Goal: Transaction & Acquisition: Purchase product/service

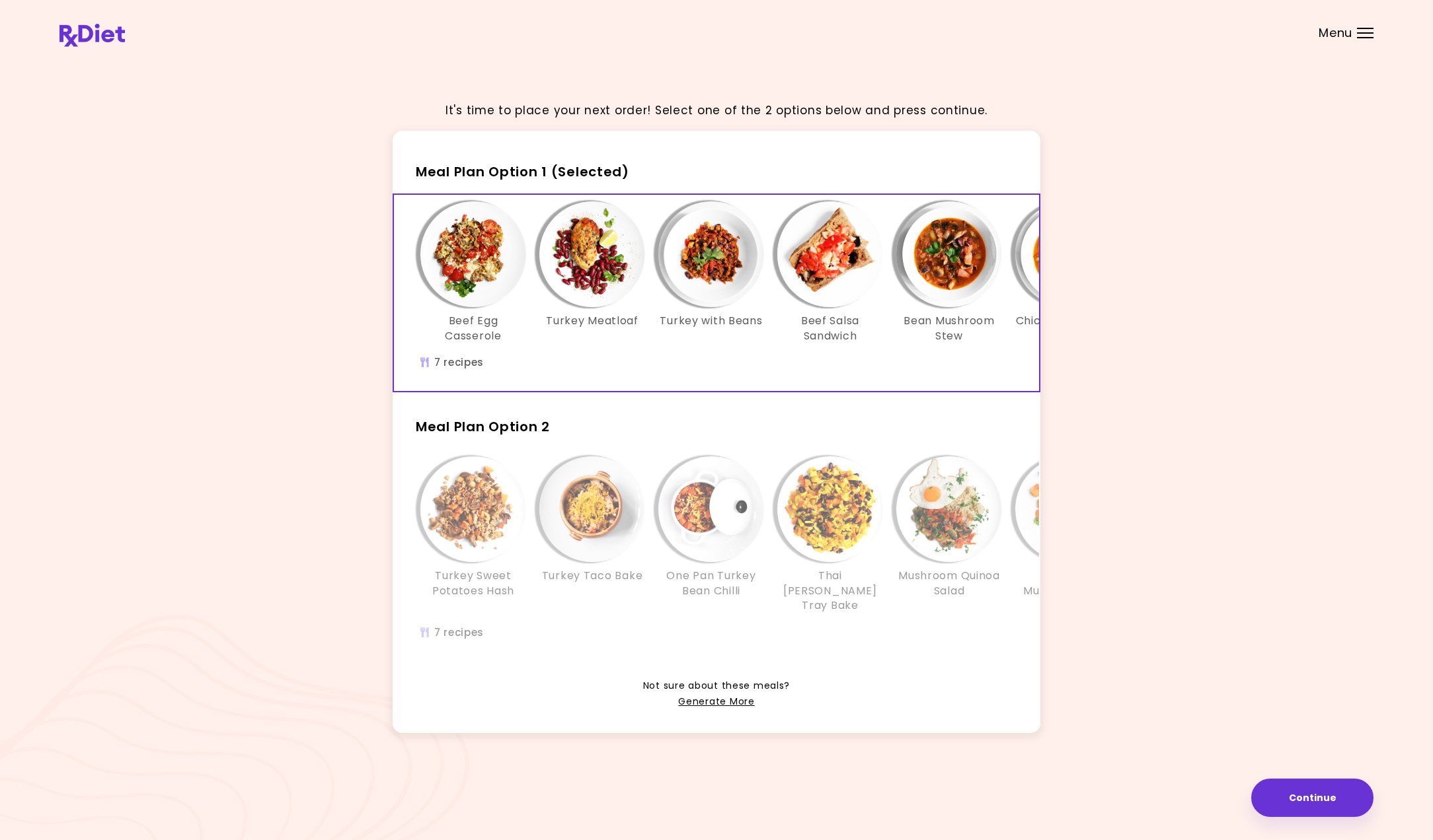
click at [460, 287] on img "Info - Beef Egg Casserole - Meal Plan Option 1 (Selected)" at bounding box center [473, 254] width 106 height 106
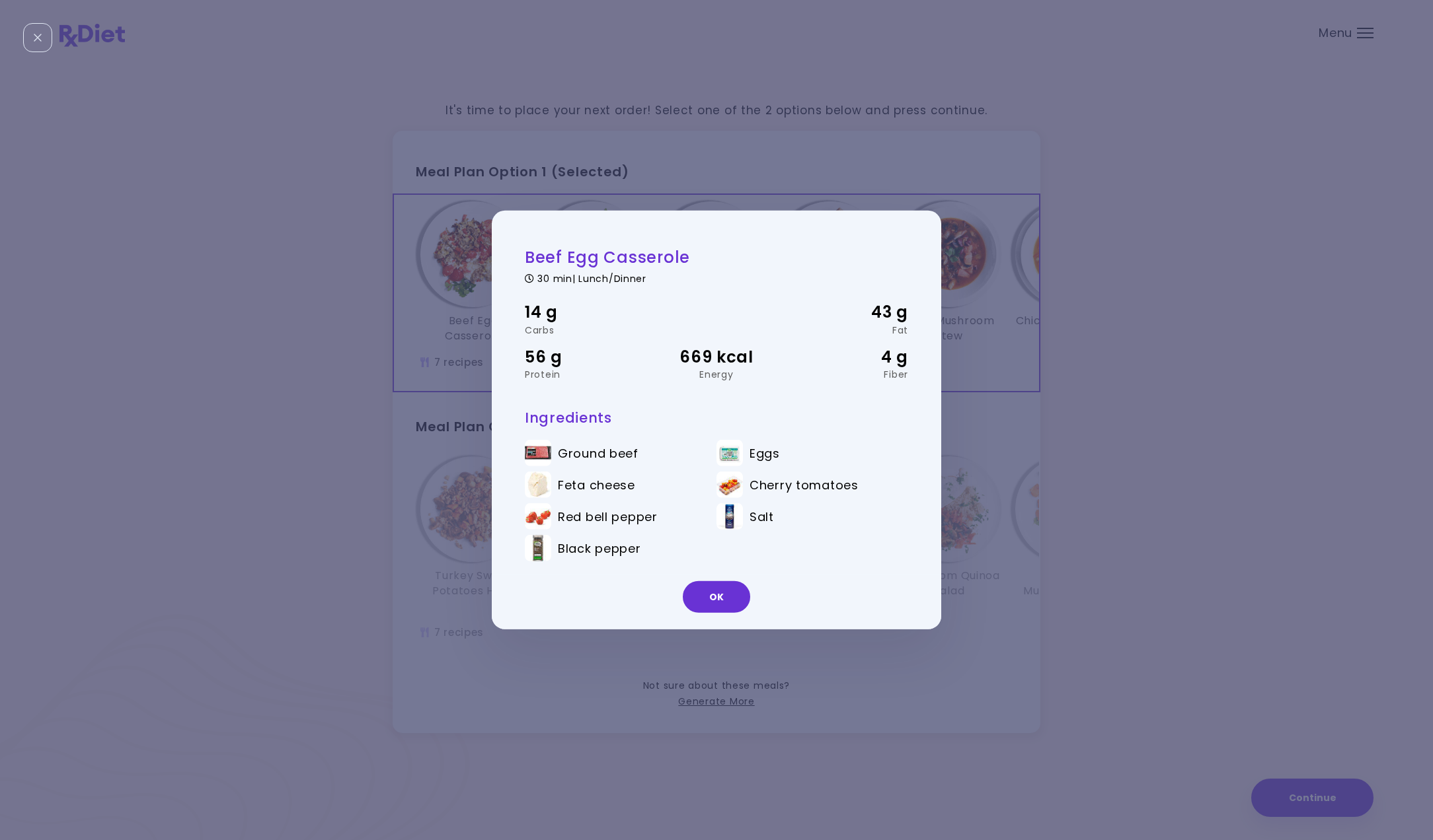
click at [459, 287] on div "Beef Egg Casserole 30 min | Lunch/Dinner 14 g Carbs 43 g Fat 56 g Protein 669 k…" at bounding box center [716, 420] width 1433 height 840
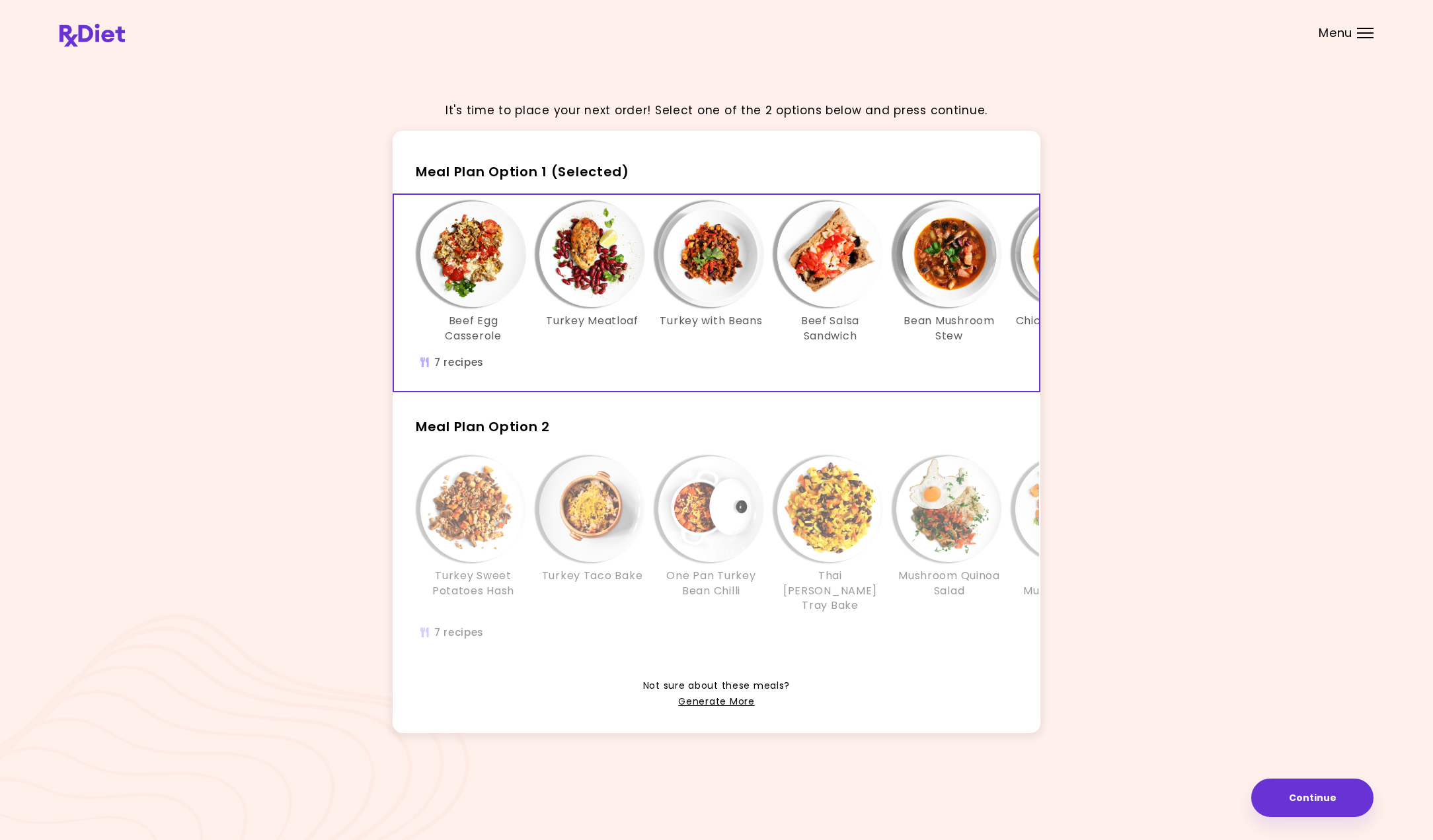
click at [545, 290] on div "Info - Turkey Meatloaf - Meal Plan Option 1 (Selected)" at bounding box center [592, 254] width 106 height 106
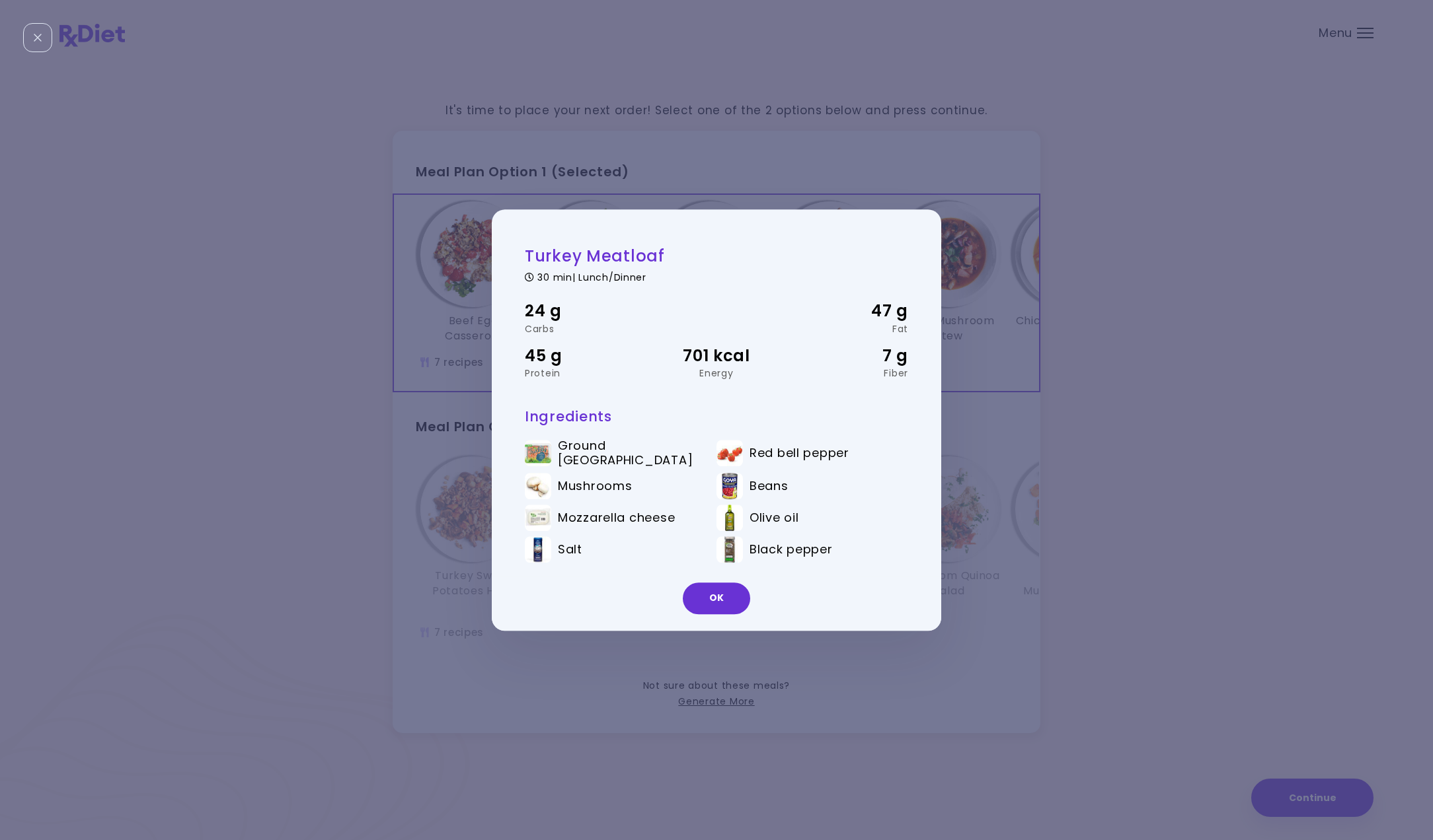
click at [456, 289] on div "Turkey Meatloaf 30 min | Lunch/Dinner 24 g Carbs 47 g Fat 45 g Protein 701 kcal…" at bounding box center [716, 420] width 1433 height 840
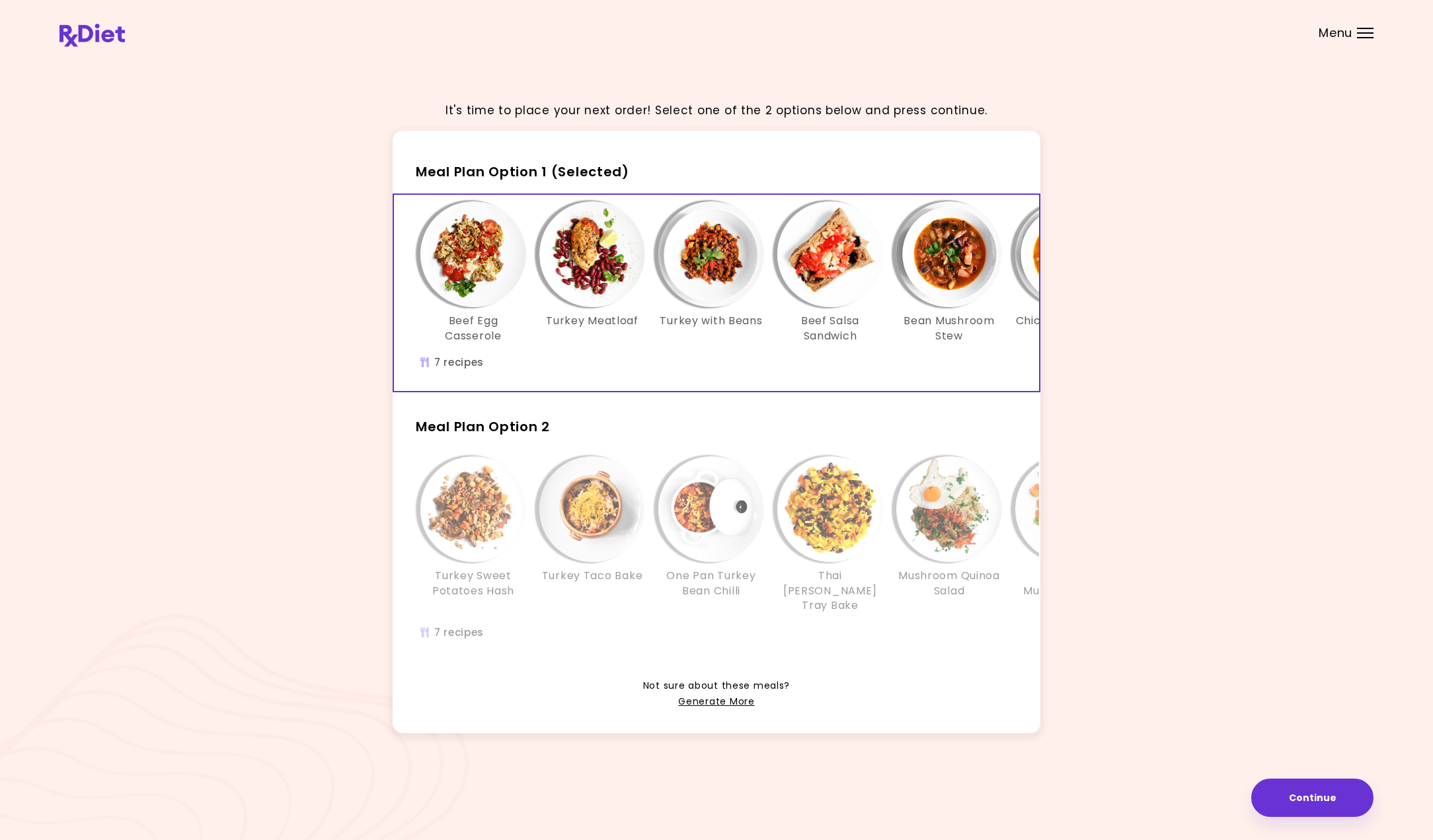
click at [718, 299] on img "Info - Turkey with Beans - Meal Plan Option 1 (Selected)" at bounding box center [711, 254] width 106 height 106
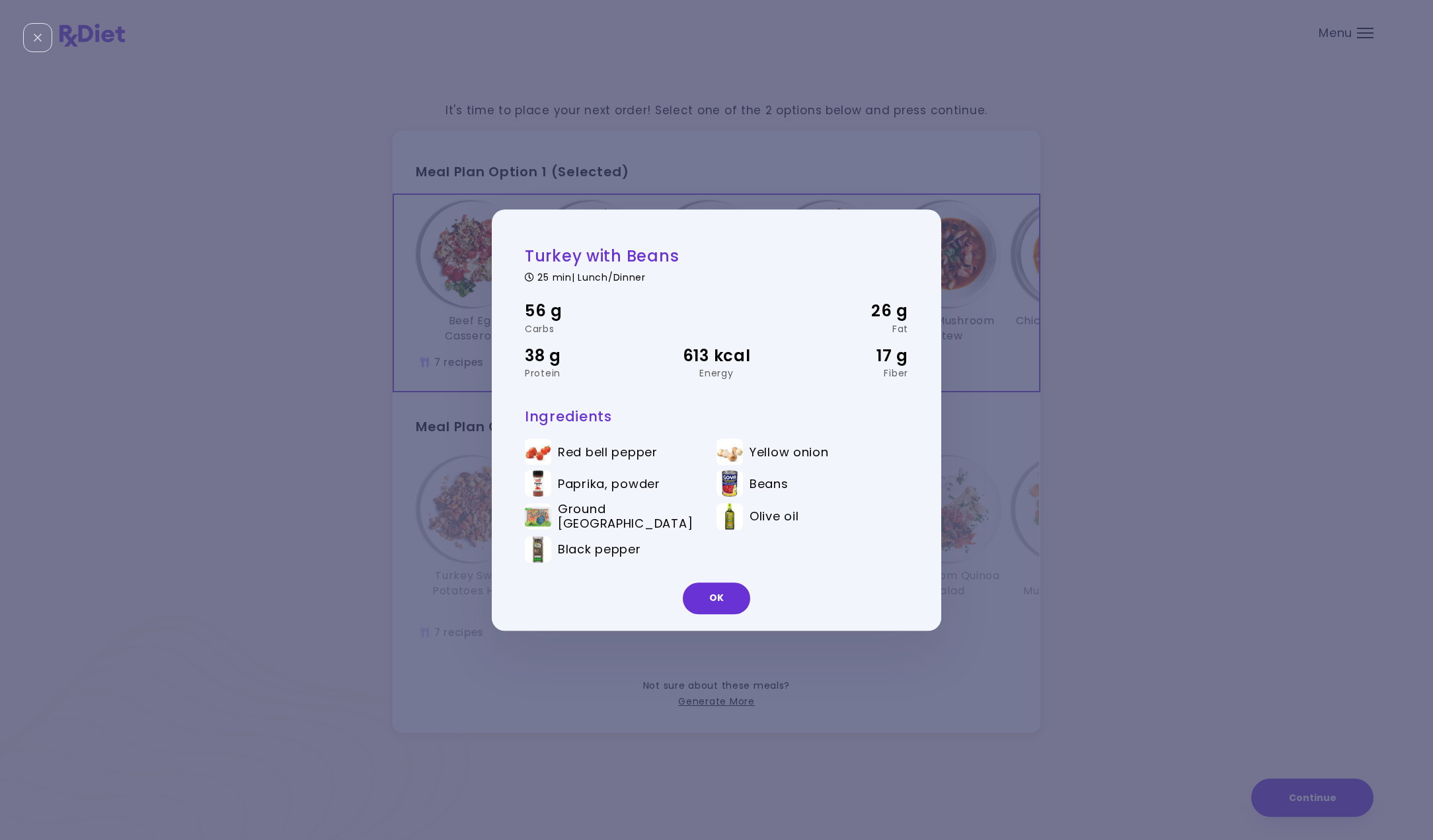
click at [456, 290] on div "Turkey with Beans 25 min | Lunch/Dinner 56 g Carbs 26 g Fat 38 g Protein 613 kc…" at bounding box center [716, 420] width 1433 height 840
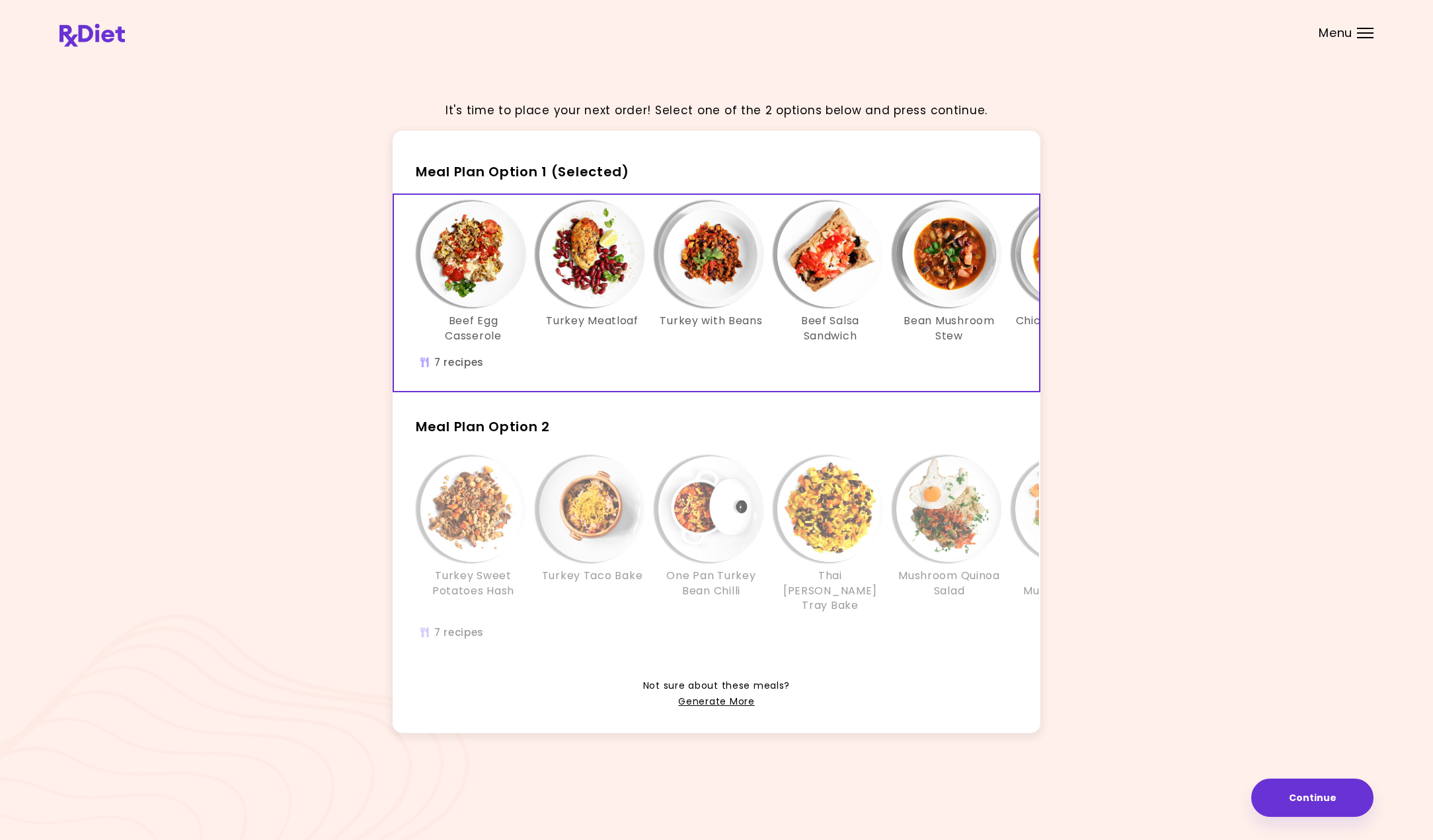
click at [841, 286] on img "Info - Beef Salsa Sandwich - Meal Plan Option 1 (Selected)" at bounding box center [830, 254] width 106 height 106
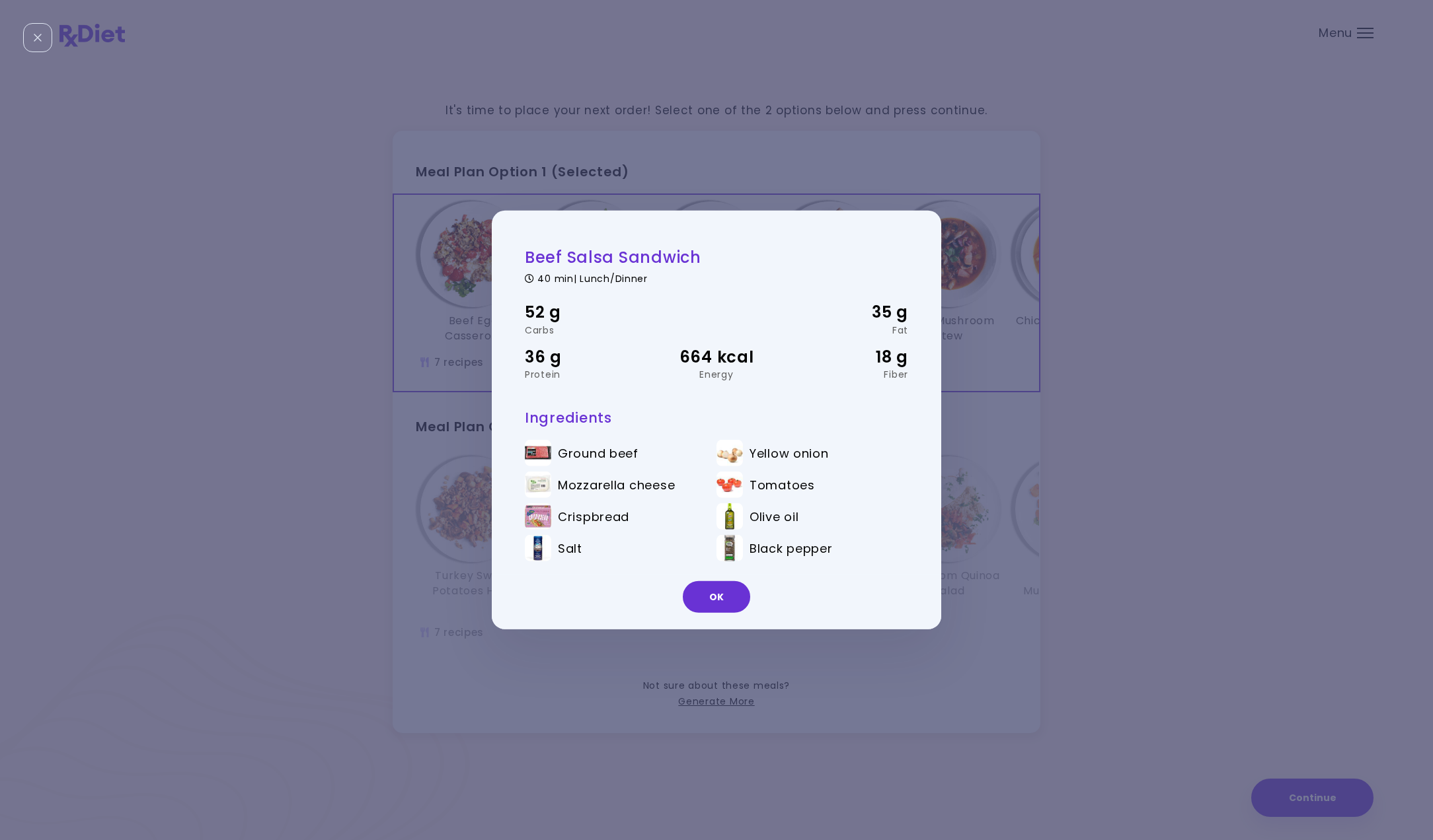
click at [986, 287] on div "Beef Salsa Sandwich 40 min | Lunch/Dinner 52 g Carbs 35 g Fat 36 g Protein 664 …" at bounding box center [716, 420] width 1433 height 840
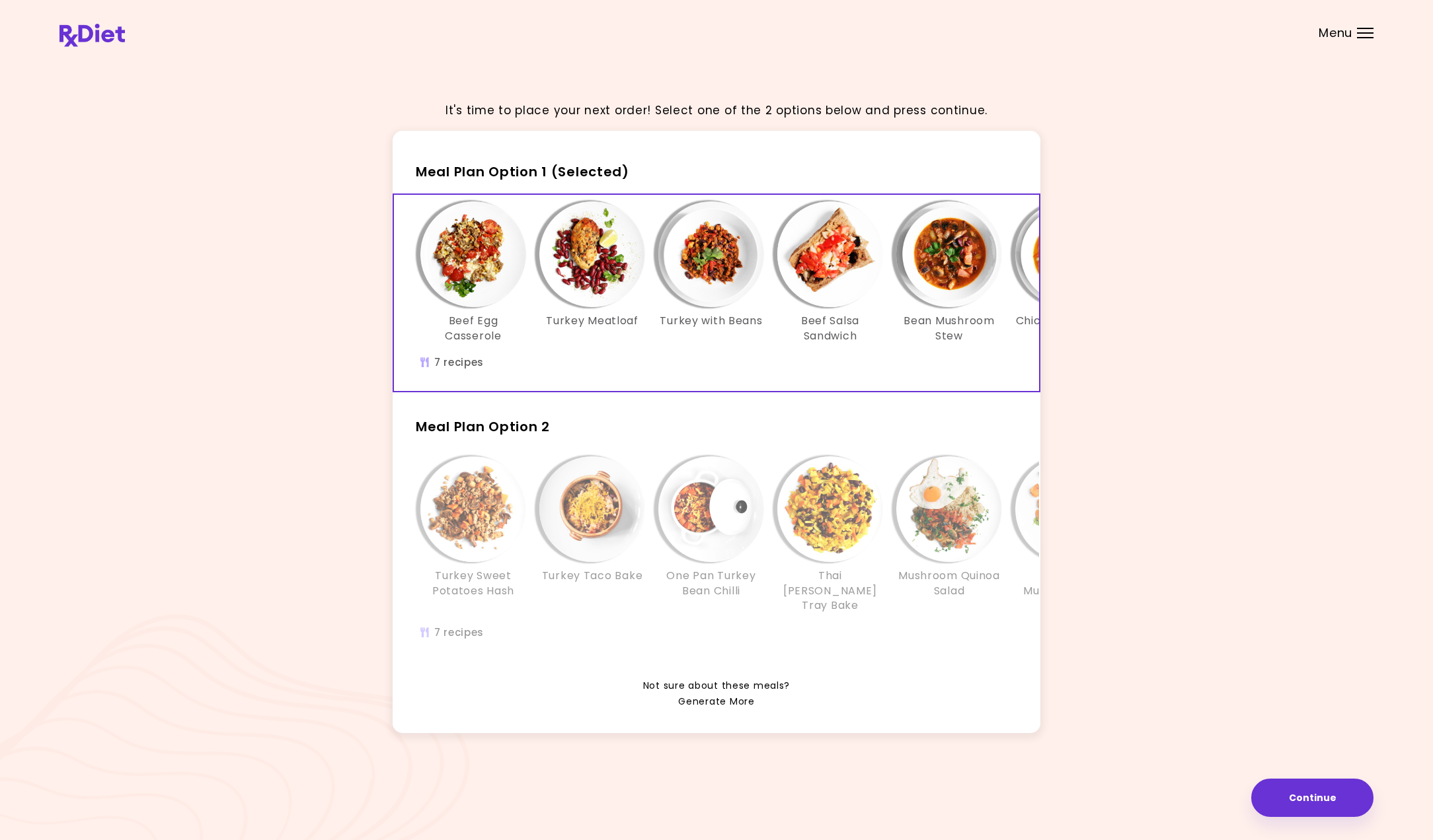
click at [719, 694] on link "Generate More" at bounding box center [716, 702] width 76 height 16
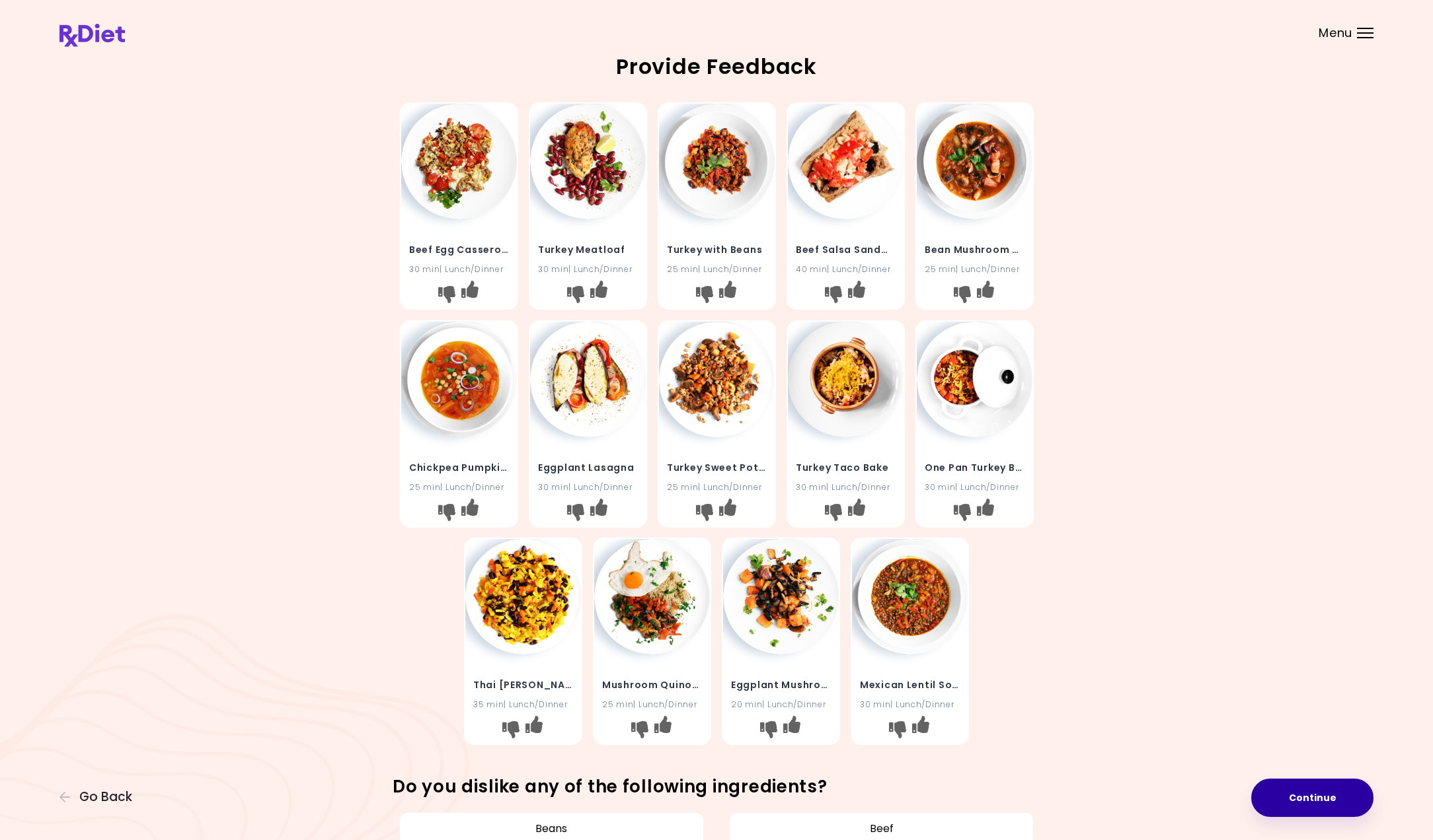
click at [1322, 786] on button "Continue" at bounding box center [1312, 798] width 122 height 38
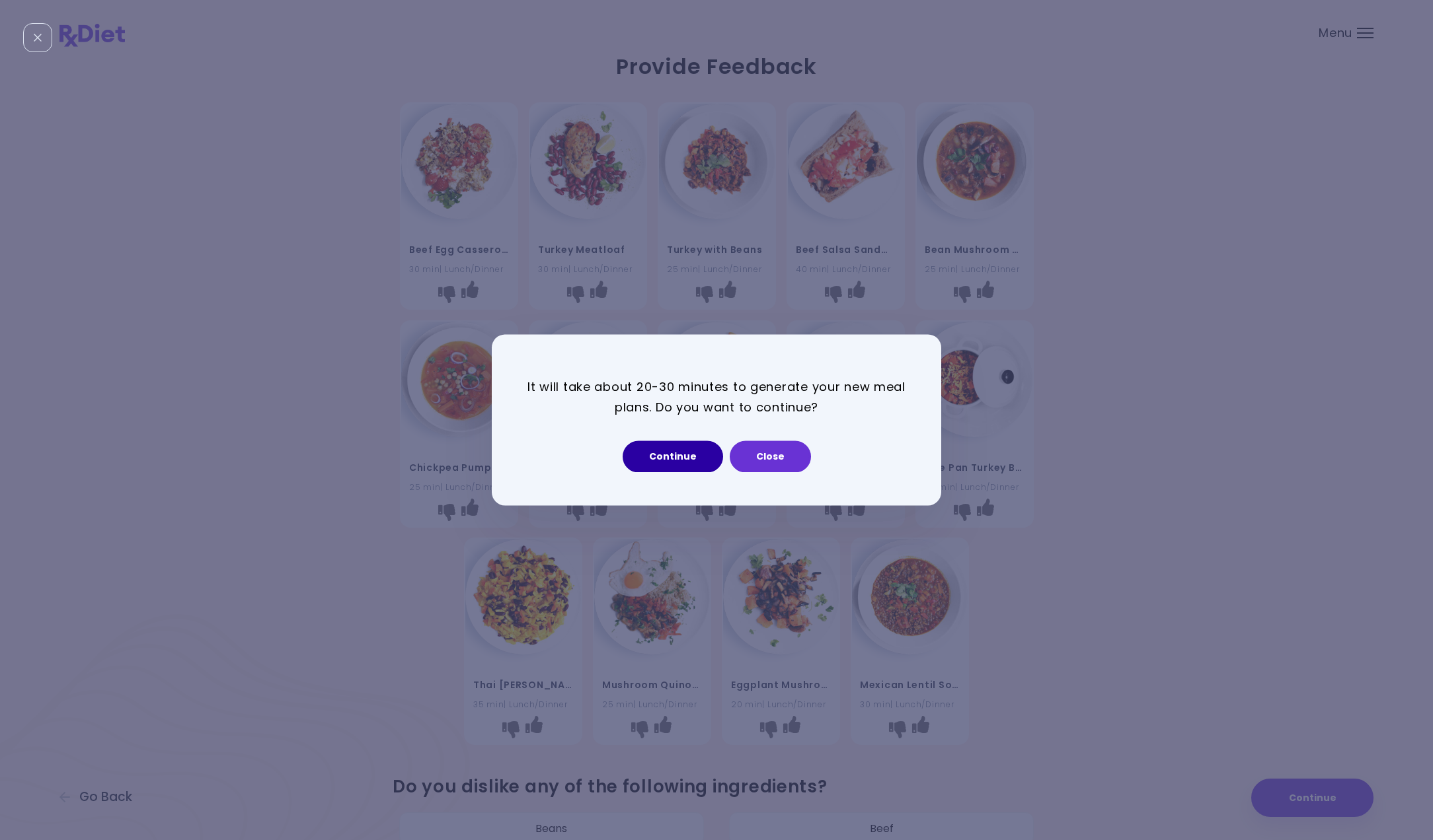
click at [635, 460] on button "Continue" at bounding box center [672, 457] width 100 height 32
select select "*"
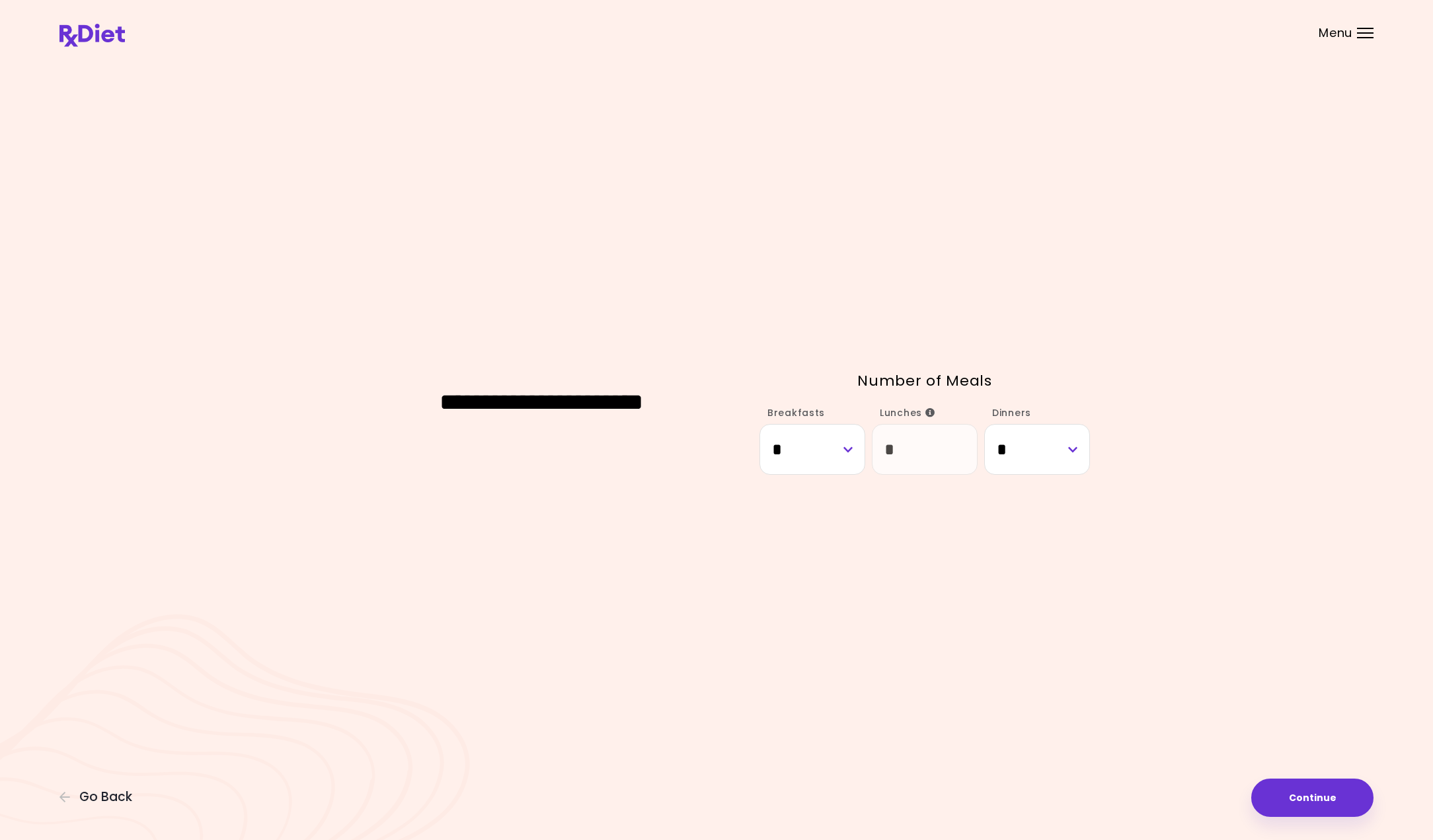
drag, startPoint x: 1308, startPoint y: 797, endPoint x: 1125, endPoint y: 759, distance: 186.9
click at [1308, 797] on button "Continue" at bounding box center [1312, 798] width 122 height 38
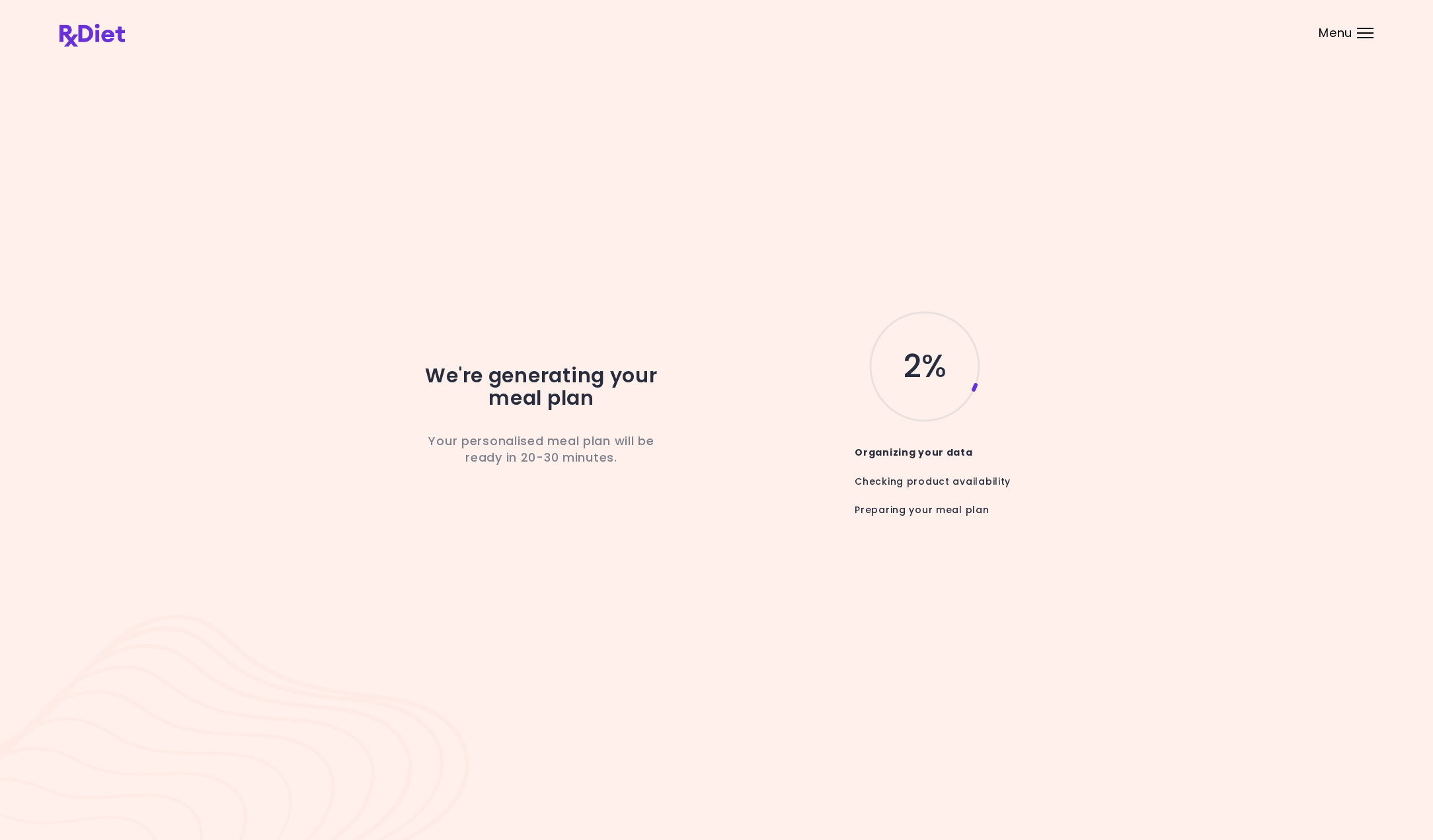
click at [1352, 34] on header at bounding box center [716, 26] width 1433 height 53
click at [1364, 31] on div "Menu" at bounding box center [1365, 33] width 17 height 11
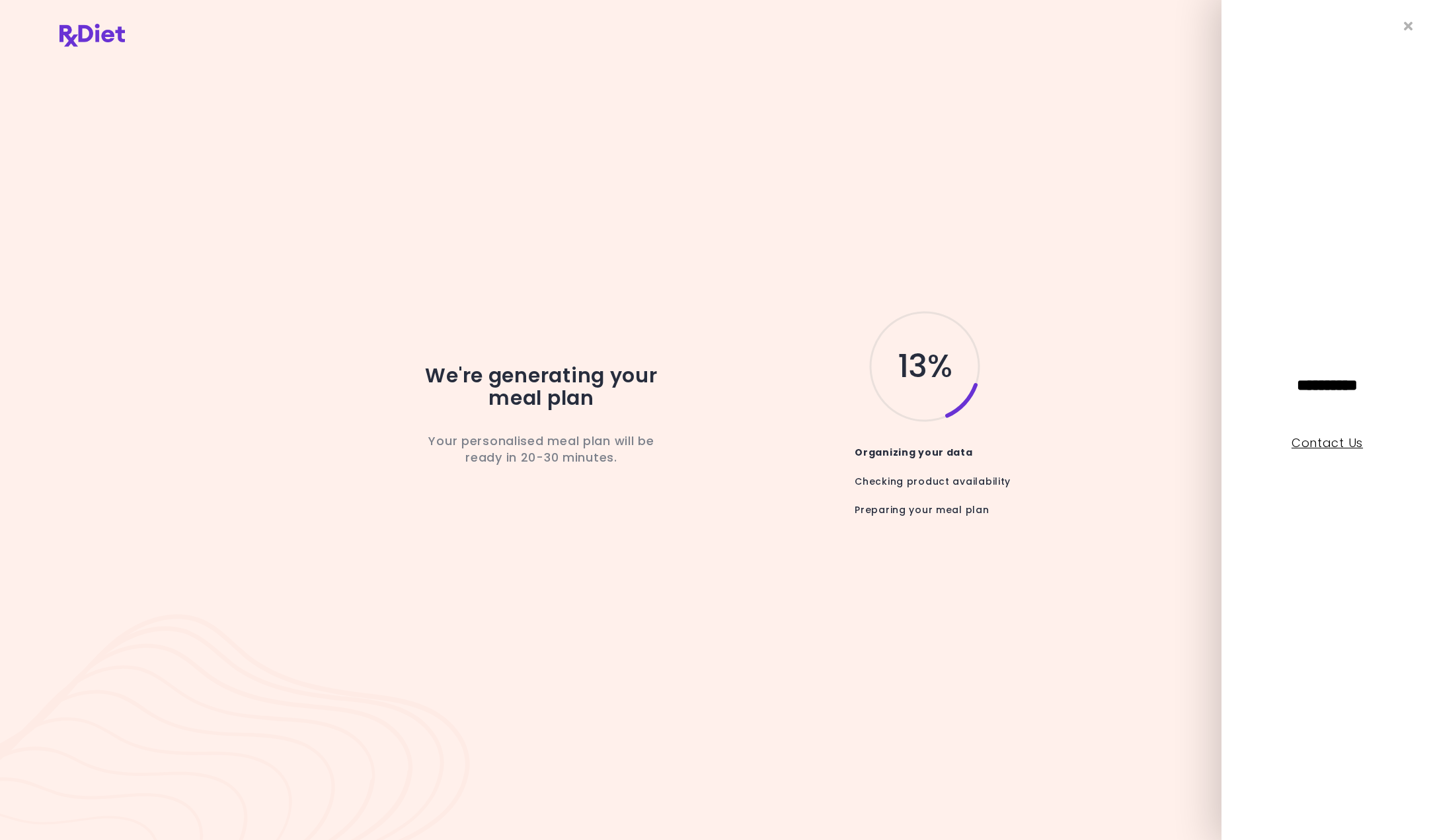
click at [1317, 446] on link "Contact Us" at bounding box center [1327, 443] width 72 height 17
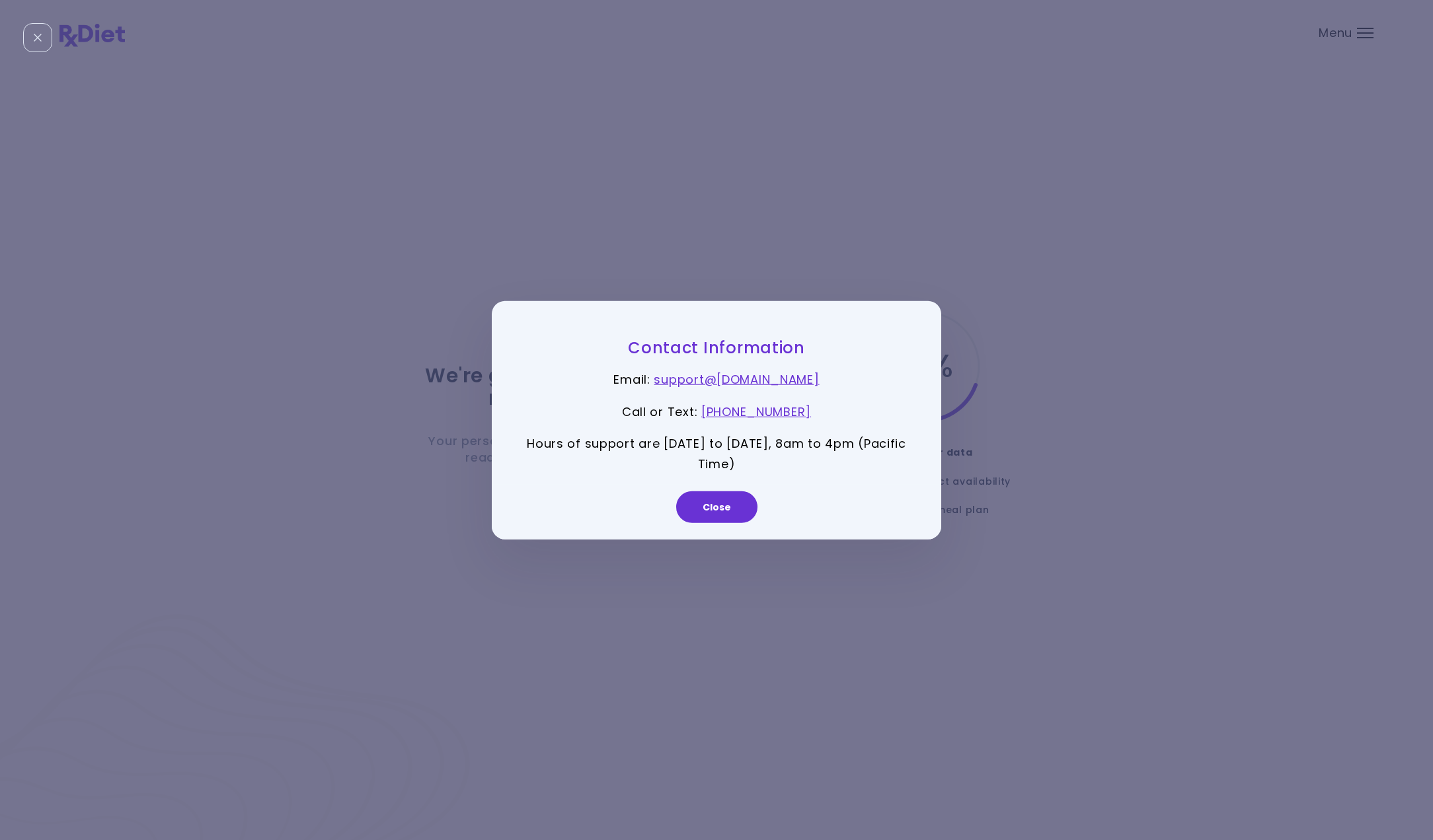
drag, startPoint x: 704, startPoint y: 498, endPoint x: 529, endPoint y: 477, distance: 176.3
click at [704, 498] on button "Close" at bounding box center [716, 507] width 81 height 32
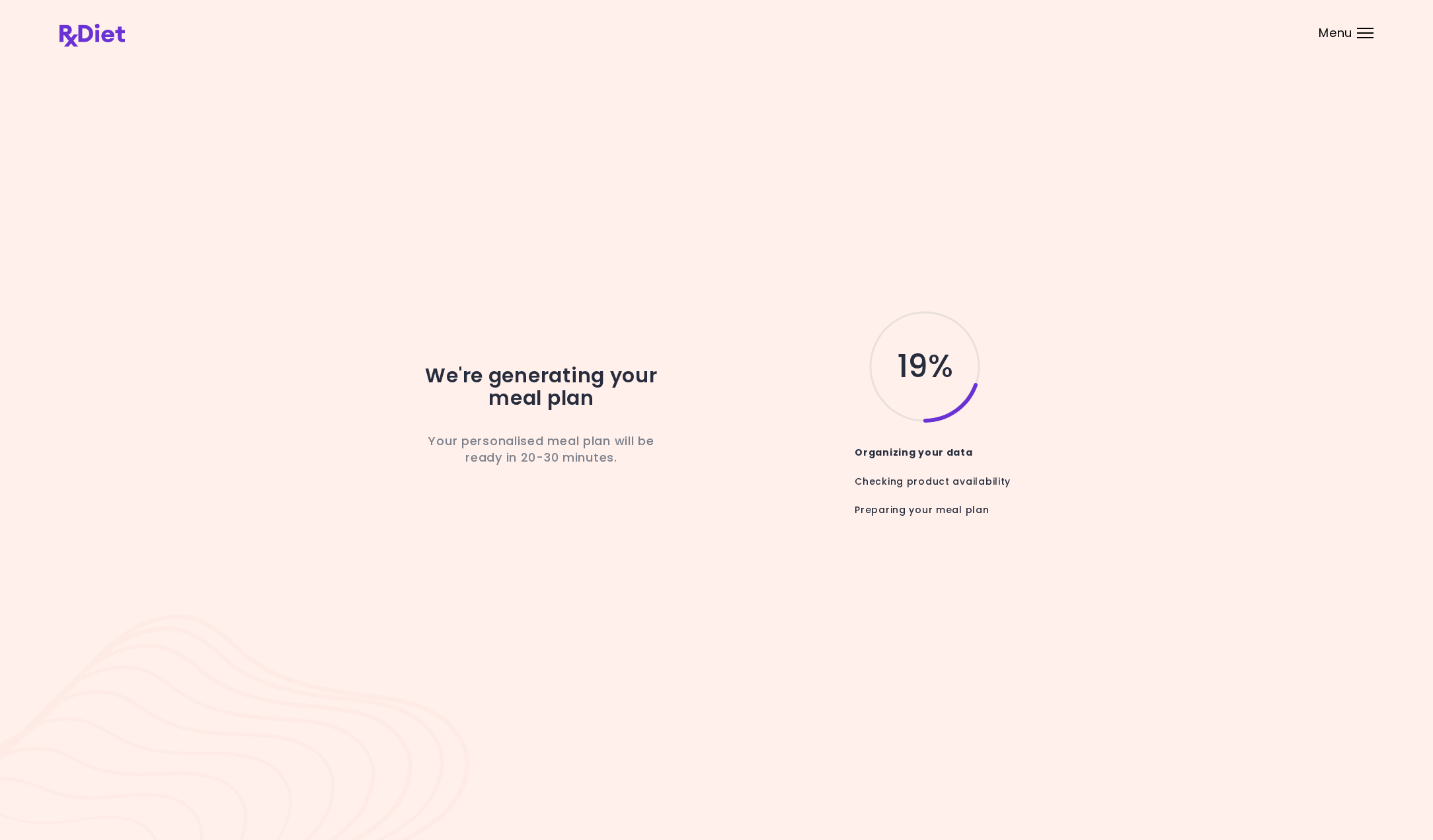
click at [958, 487] on div "Checking product availability" at bounding box center [925, 475] width 182 height 29
